Goal: Book appointment/travel/reservation

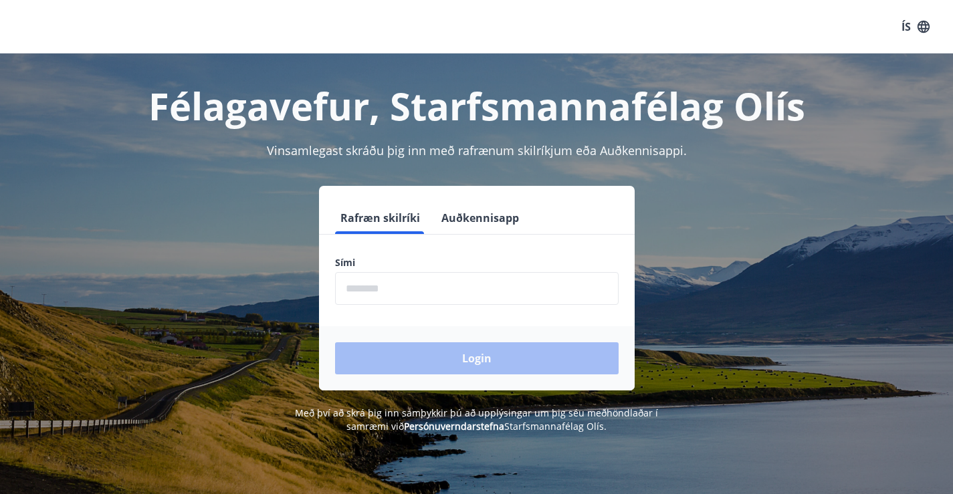
click at [490, 296] on input "phone" at bounding box center [477, 288] width 284 height 33
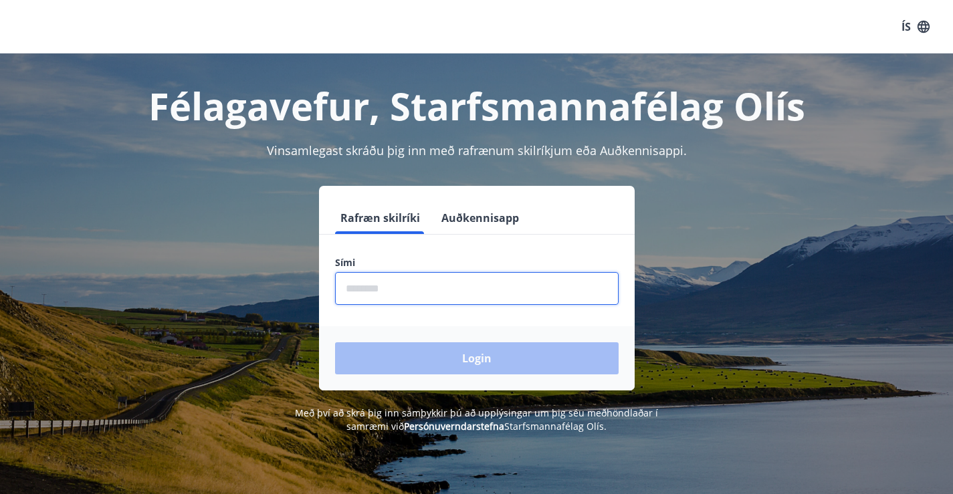
type input "********"
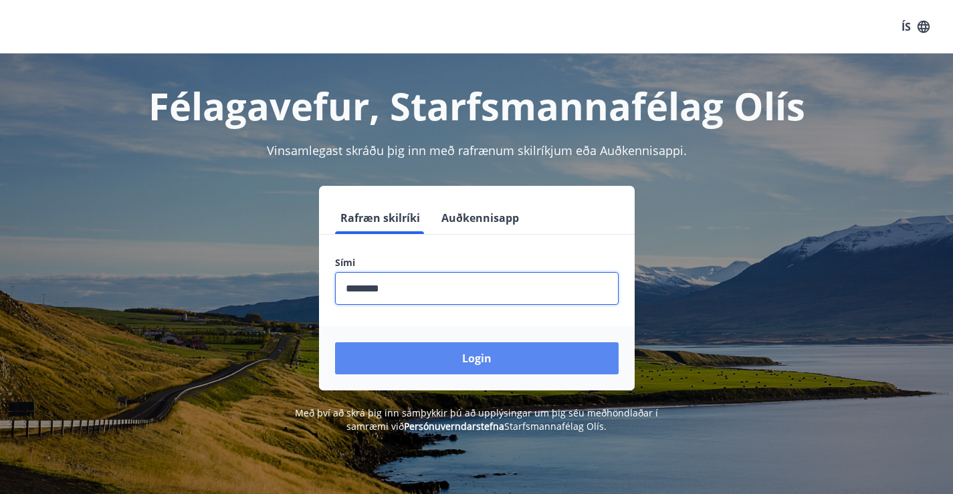
click at [444, 367] on button "Login" at bounding box center [477, 359] width 284 height 32
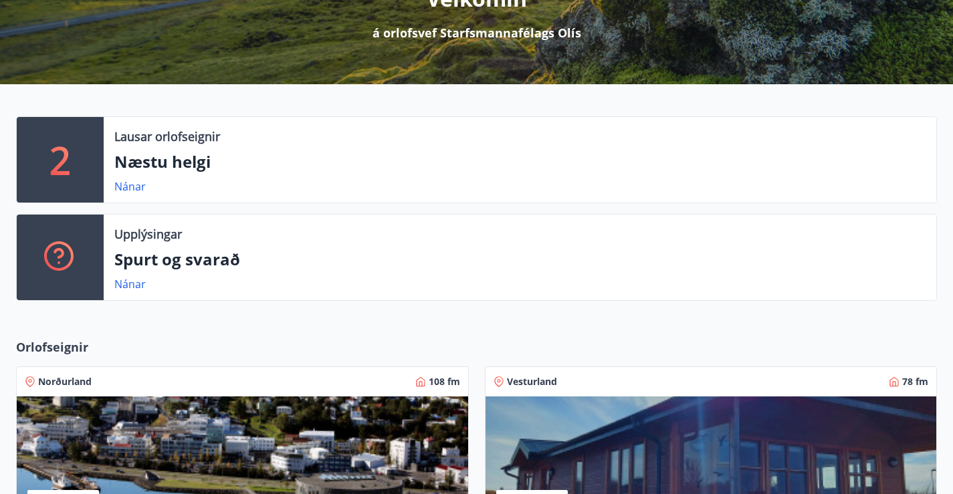
scroll to position [201, 0]
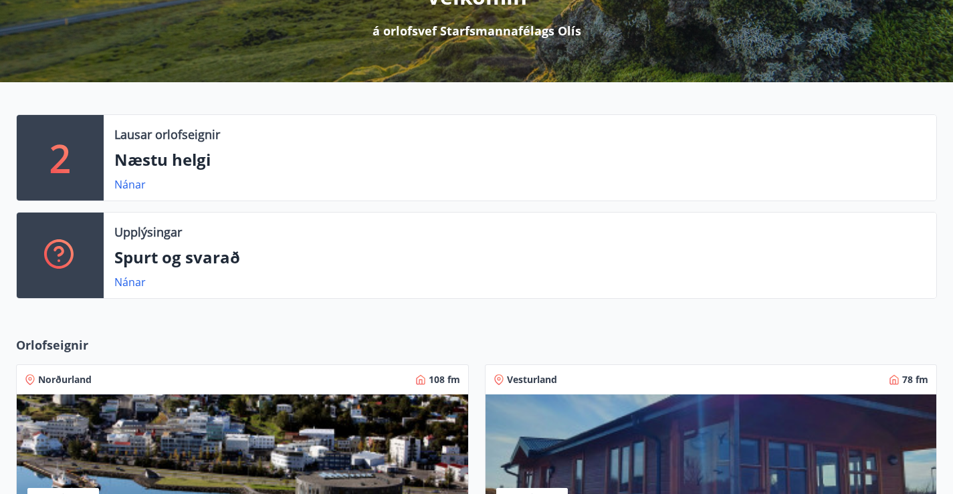
click at [184, 171] on p "Næstu helgi" at bounding box center [519, 160] width 811 height 23
click at [140, 192] on link "Nánar" at bounding box center [129, 184] width 31 height 15
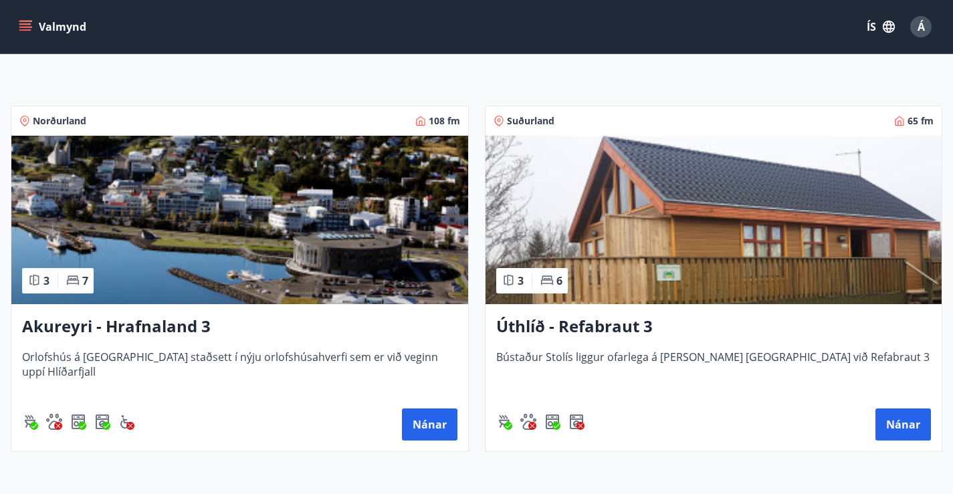
scroll to position [222, 0]
click at [80, 237] on img at bounding box center [239, 220] width 457 height 169
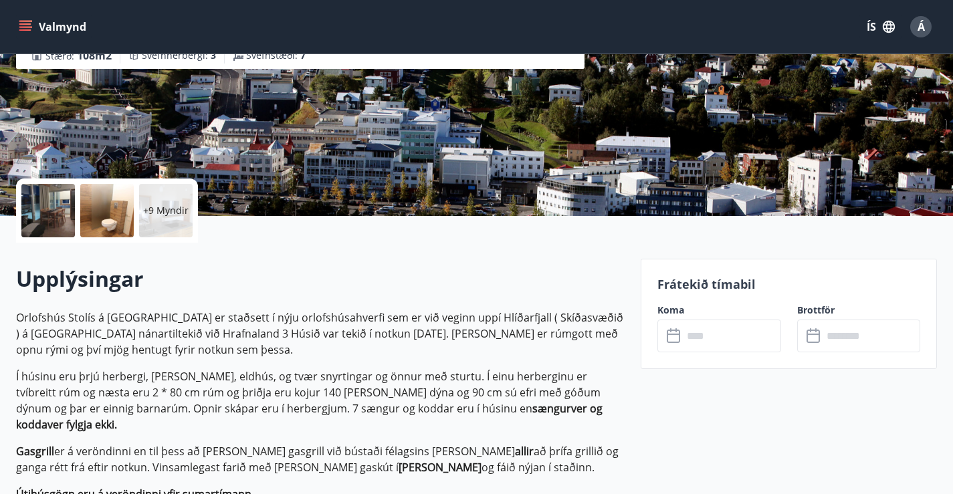
scroll to position [201, 0]
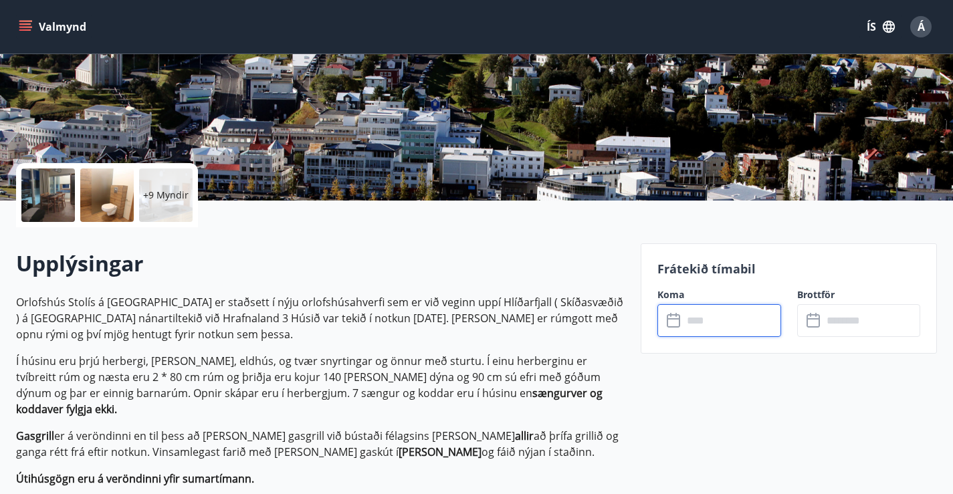
click at [720, 317] on input "text" at bounding box center [732, 320] width 98 height 33
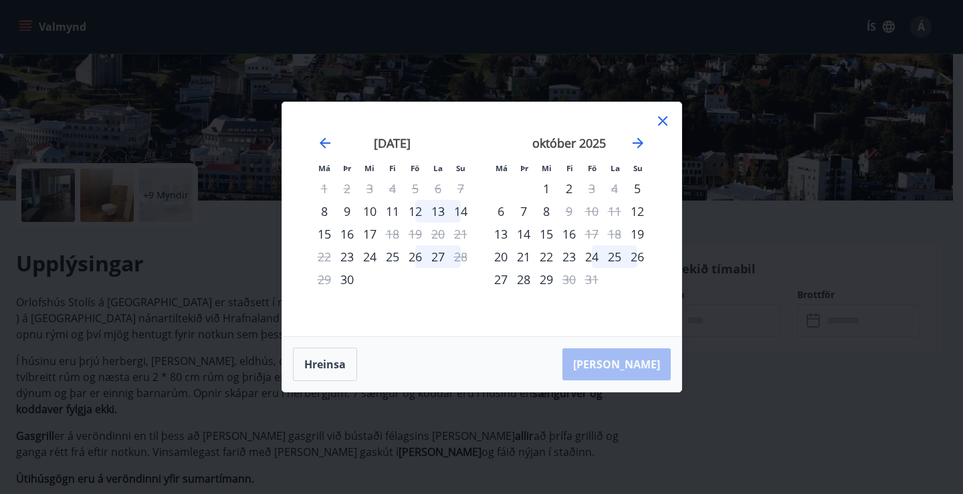
click at [660, 120] on icon at bounding box center [663, 121] width 16 height 16
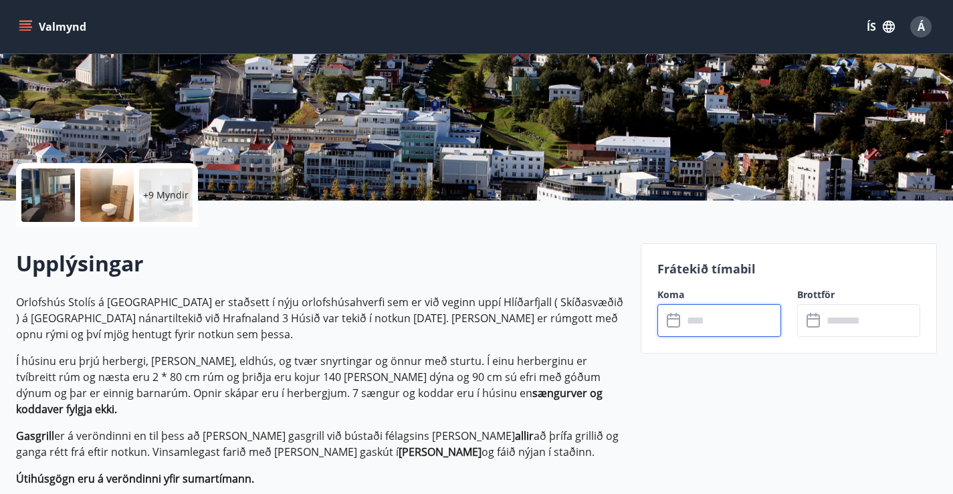
click at [698, 316] on input "text" at bounding box center [732, 320] width 98 height 33
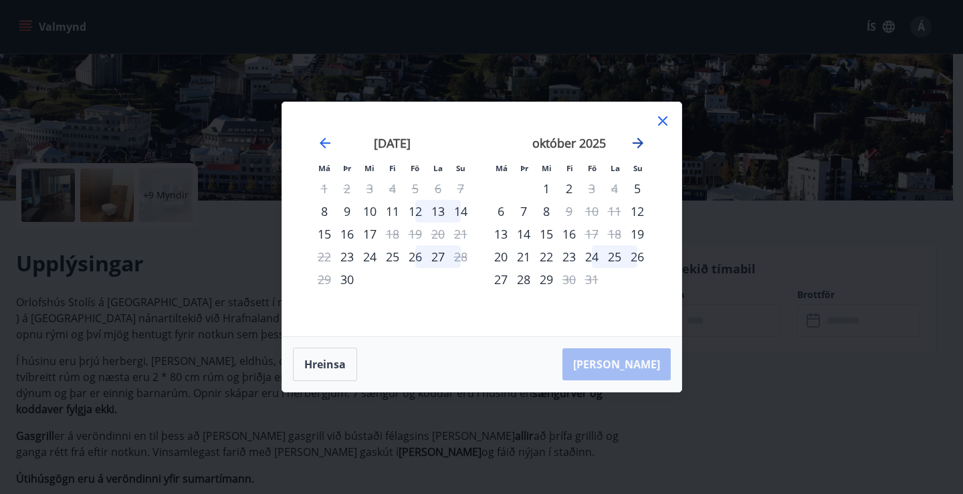
click at [640, 139] on icon "Move forward to switch to the next month." at bounding box center [638, 143] width 16 height 16
click at [634, 142] on icon "Move forward to switch to the next month." at bounding box center [638, 143] width 16 height 16
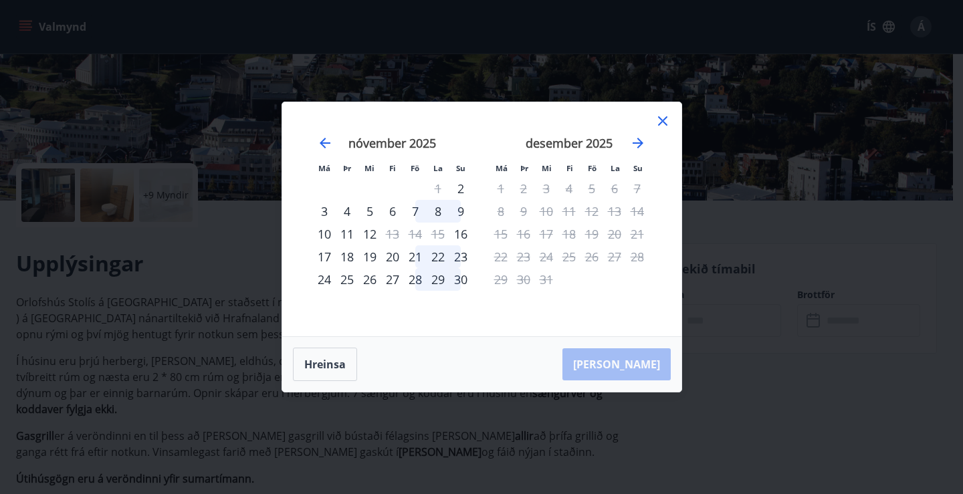
click at [661, 118] on icon at bounding box center [662, 120] width 9 height 9
